Goal: Obtain resource: Obtain resource

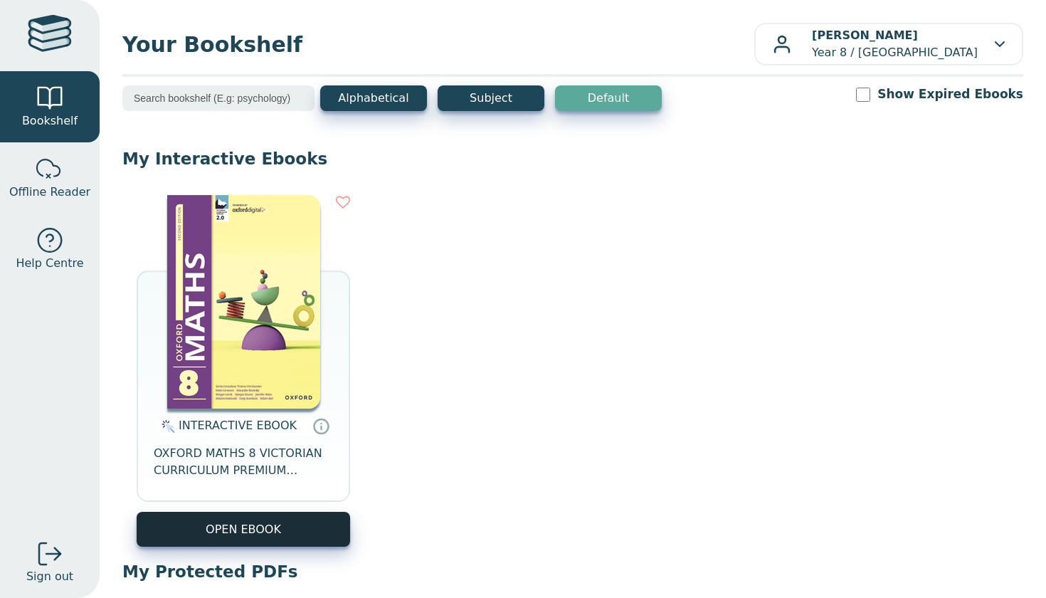
click at [245, 524] on button "OPEN EBOOK" at bounding box center [243, 529] width 213 height 35
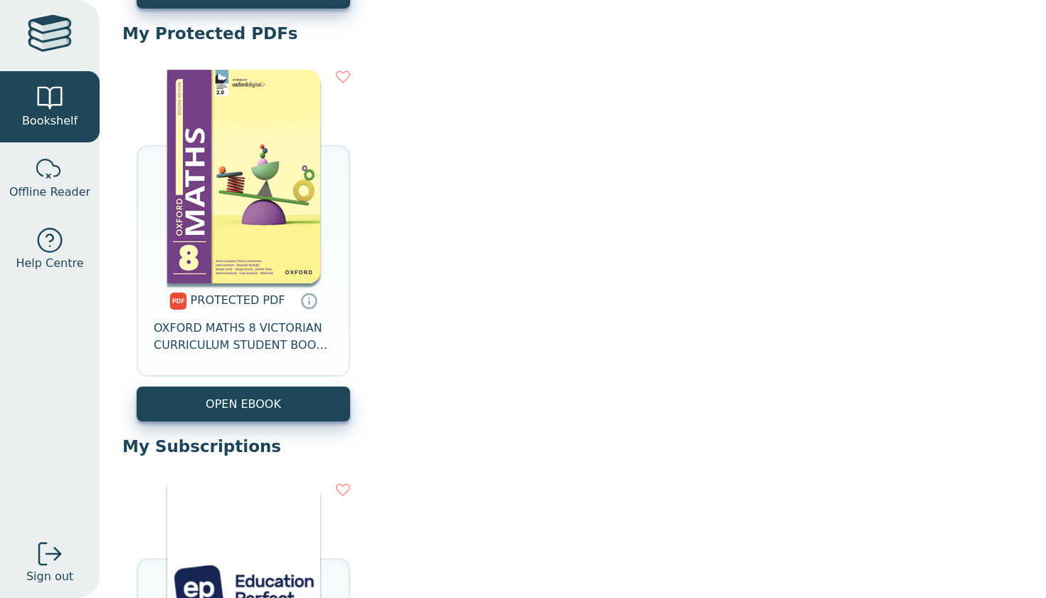
scroll to position [530, 0]
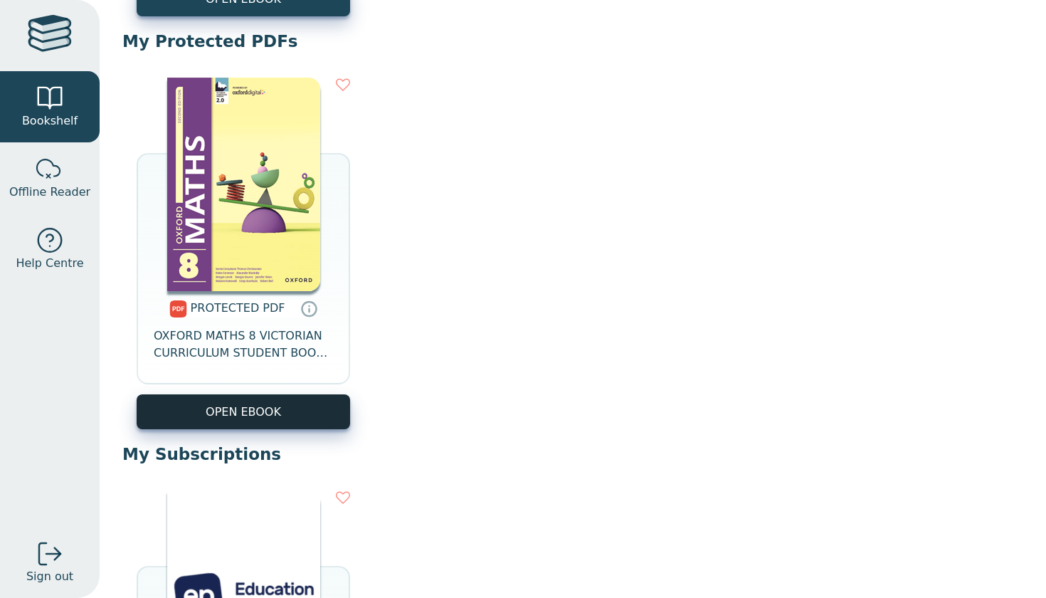
click at [227, 420] on link "OPEN EBOOK" at bounding box center [243, 411] width 213 height 35
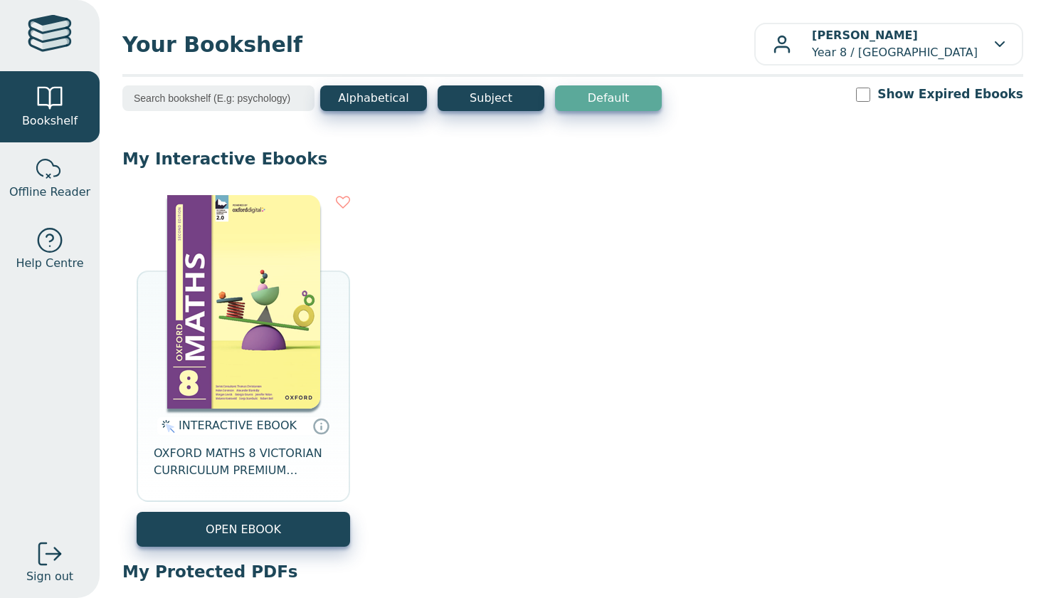
scroll to position [0, 0]
click at [54, 184] on span "Offline Reader" at bounding box center [49, 192] width 81 height 17
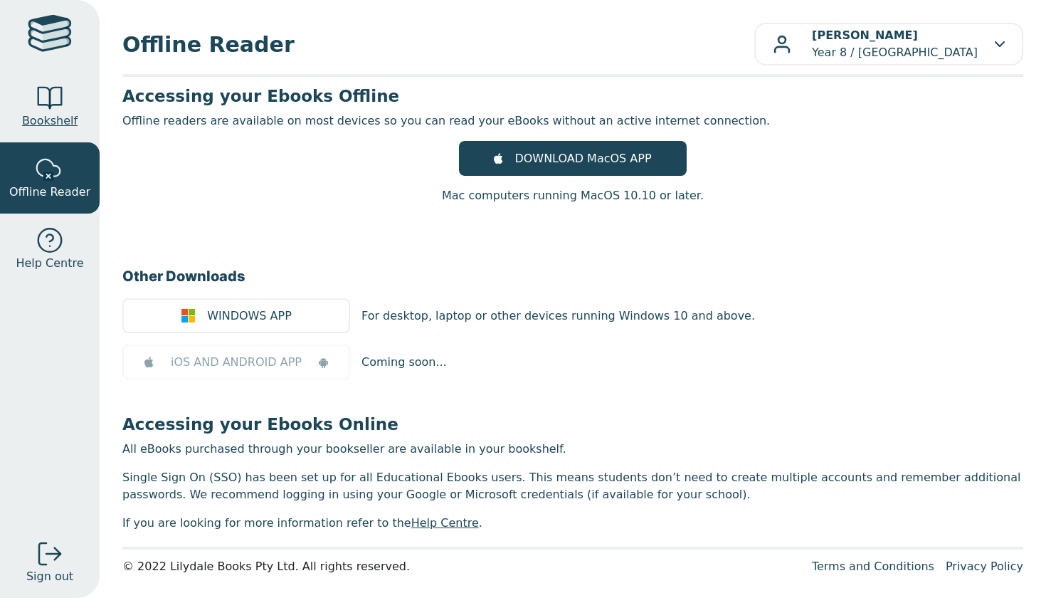
click at [46, 89] on div at bounding box center [50, 98] width 28 height 28
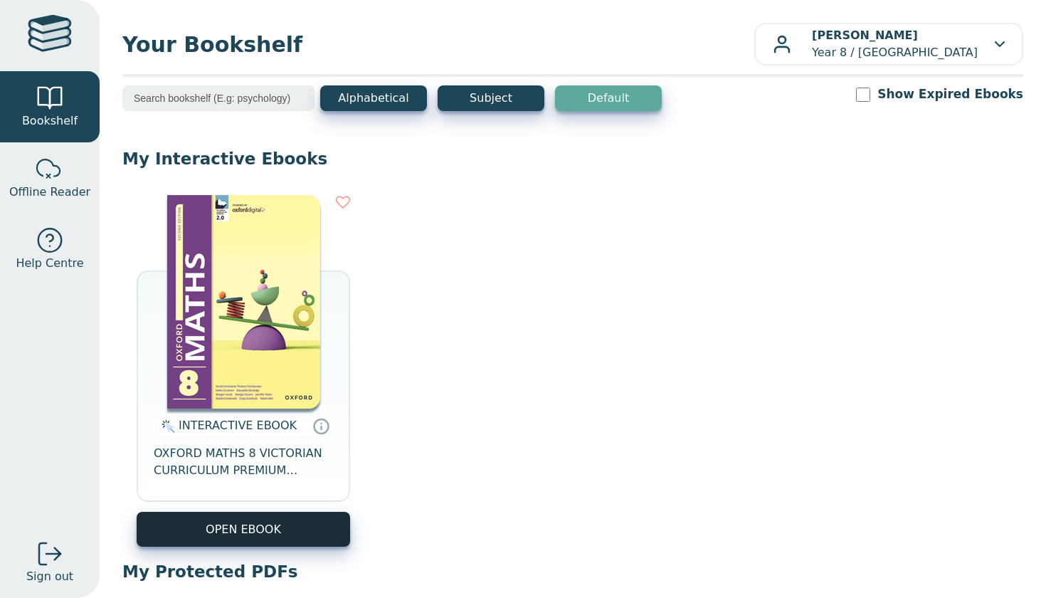
click at [273, 523] on button "OPEN EBOOK" at bounding box center [243, 529] width 213 height 35
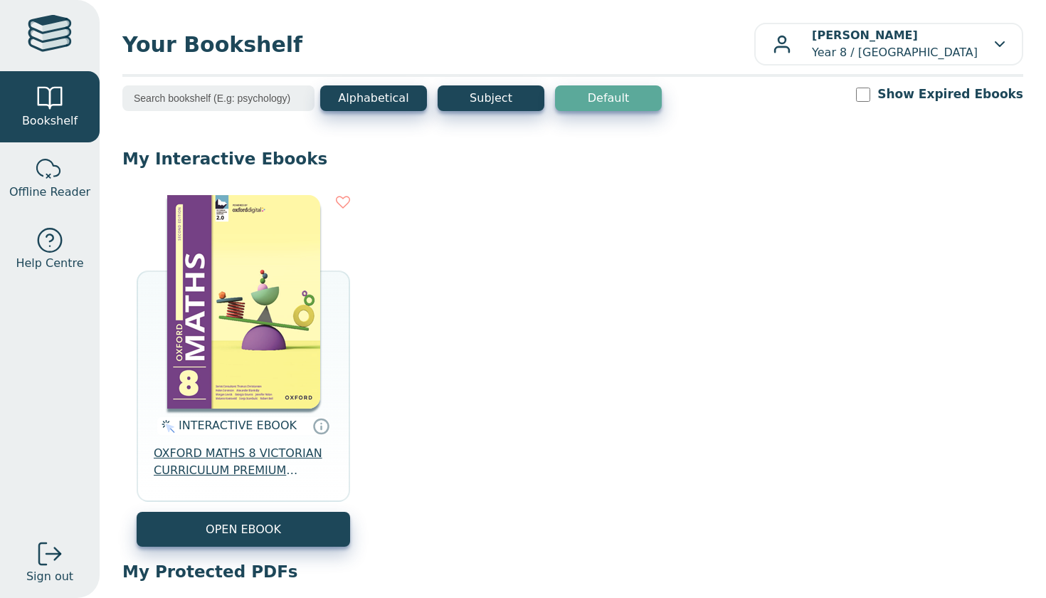
click at [220, 459] on span "OXFORD MATHS 8 VICTORIAN CURRICULUM PREMIUM DIGITAL ACCESS 2E" at bounding box center [243, 462] width 179 height 34
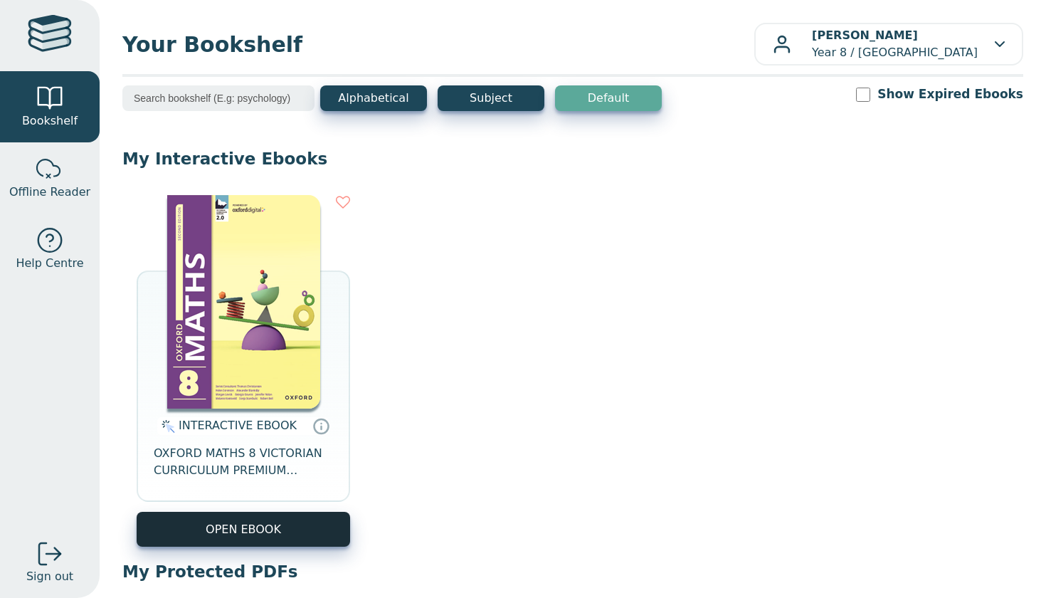
click at [270, 529] on button "OPEN EBOOK" at bounding box center [243, 529] width 213 height 35
